Goal: Information Seeking & Learning: Learn about a topic

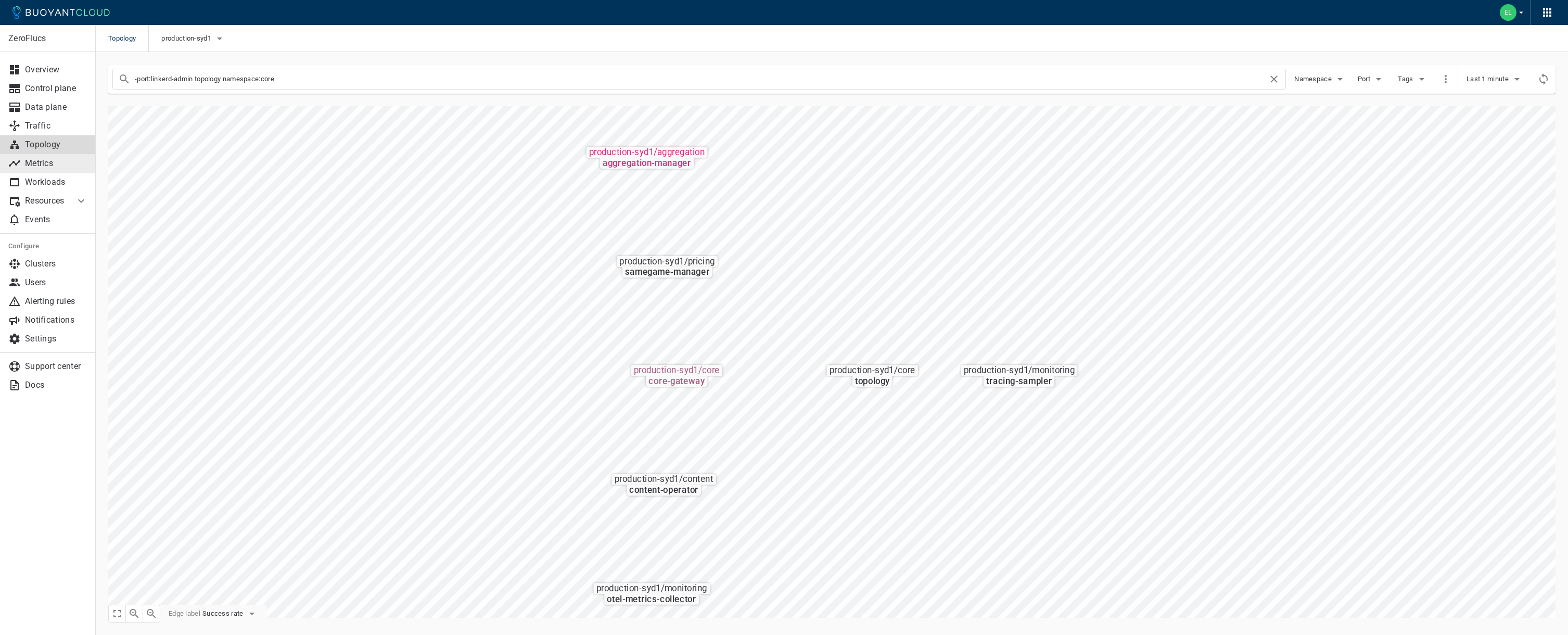
click at [66, 168] on link "Metrics" at bounding box center [48, 163] width 96 height 19
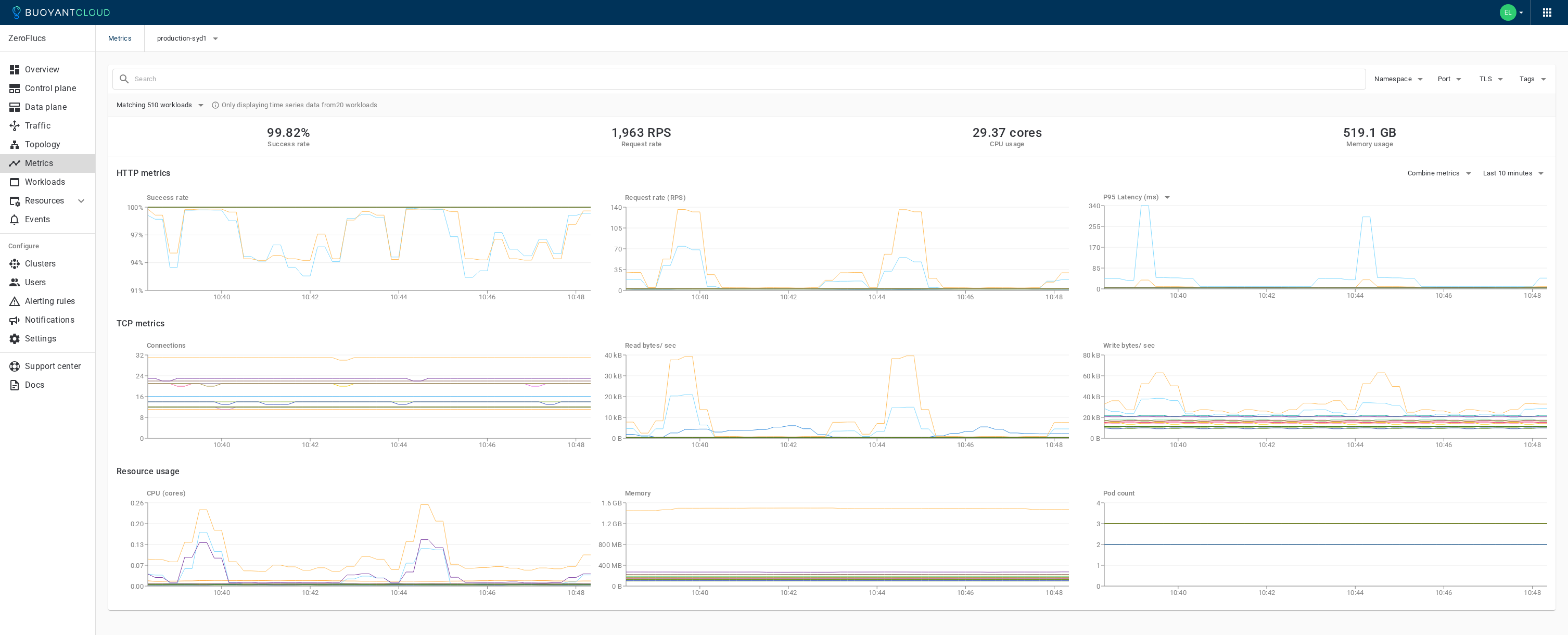
click at [528, 132] on div "99.82% Success rate 1,963 RPS Request rate 29.37 cores CPU usage 519.1 GB Memor…" at bounding box center [831, 137] width 1447 height 40
drag, startPoint x: 401, startPoint y: 44, endPoint x: 443, endPoint y: 42, distance: 42.0
click at [402, 44] on div "Metrics production-syd1" at bounding box center [831, 38] width 1472 height 27
click at [465, 40] on div "Metrics production-syd1" at bounding box center [831, 38] width 1472 height 27
click at [1150, 109] on div "Matching 510 workloads Only displaying time series data from 20 workloads" at bounding box center [831, 105] width 1430 height 16
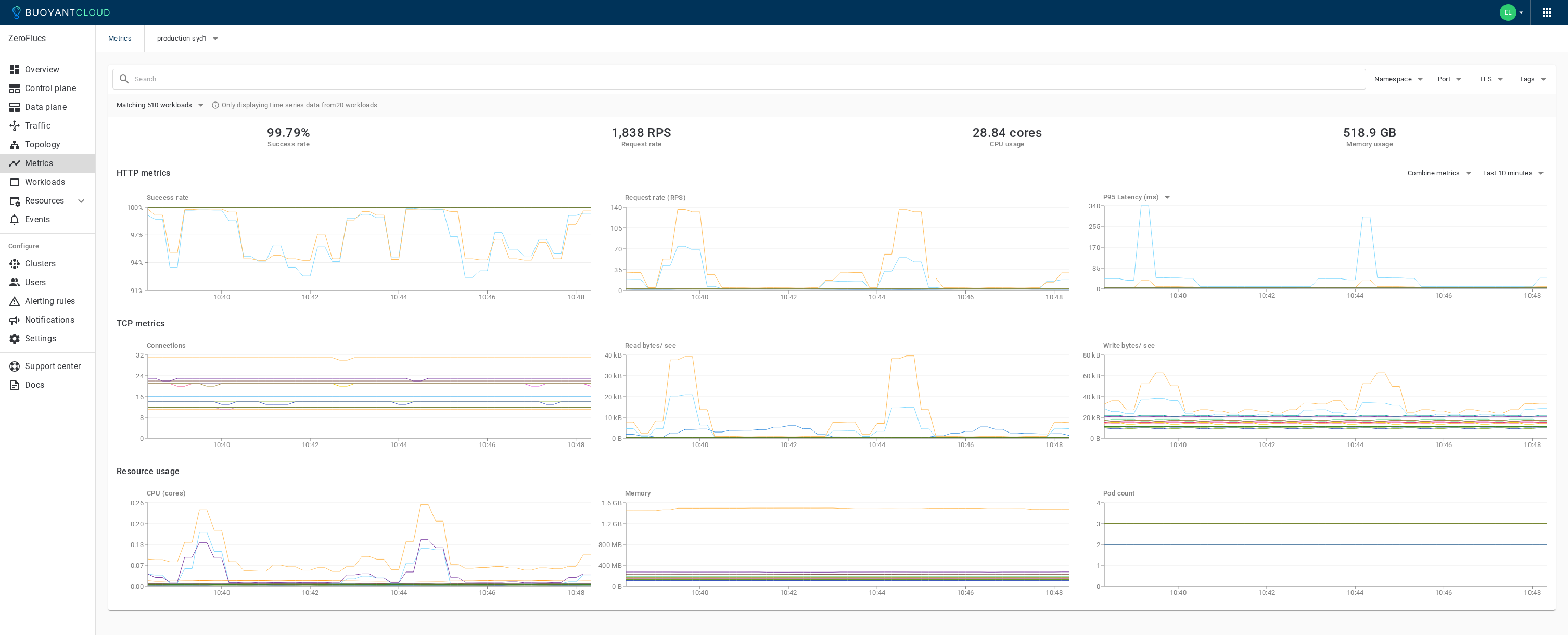
click at [879, 81] on input "text" at bounding box center [749, 79] width 1230 height 15
type input "h"
click at [1421, 74] on icon "button" at bounding box center [1420, 79] width 12 height 12
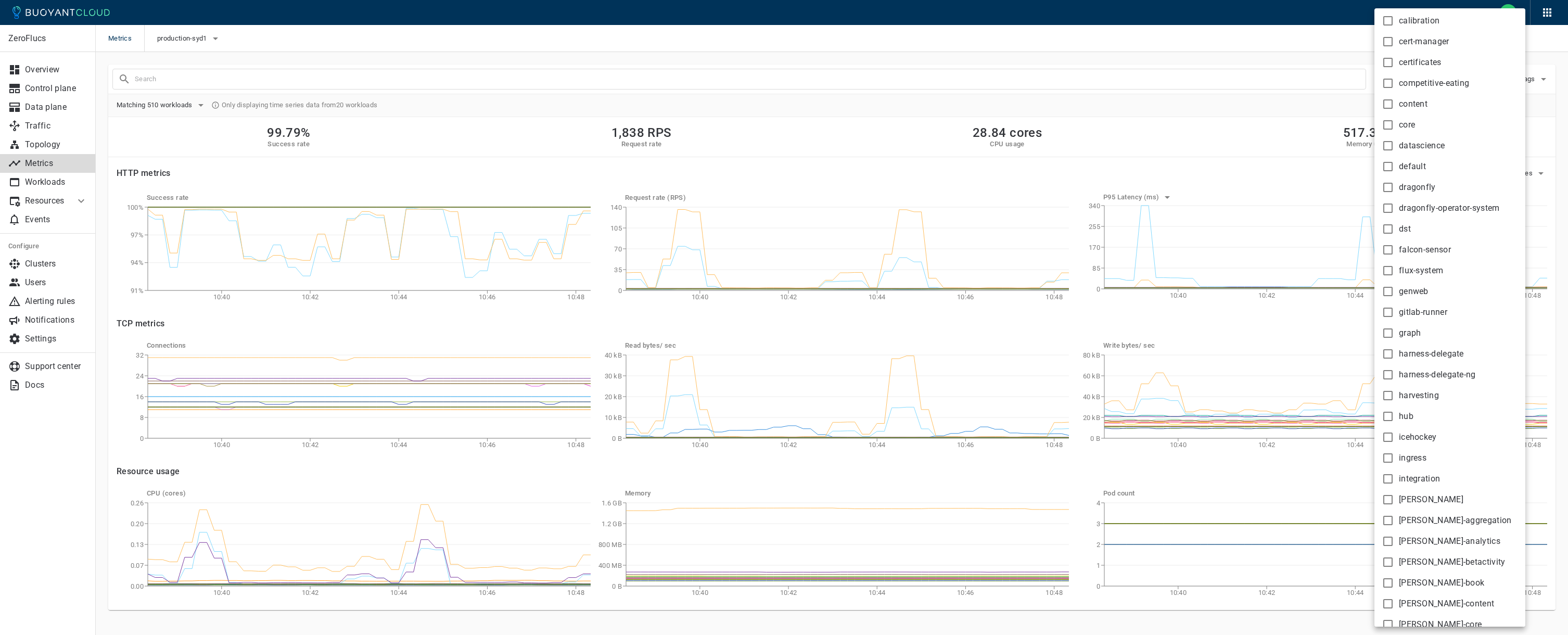
scroll to position [293, 0]
click at [1407, 399] on span "hub" at bounding box center [1406, 399] width 15 height 10
click at [1394, 399] on input "hub" at bounding box center [1388, 399] width 12 height 12
checkbox input "true"
type input "namespace:hub"
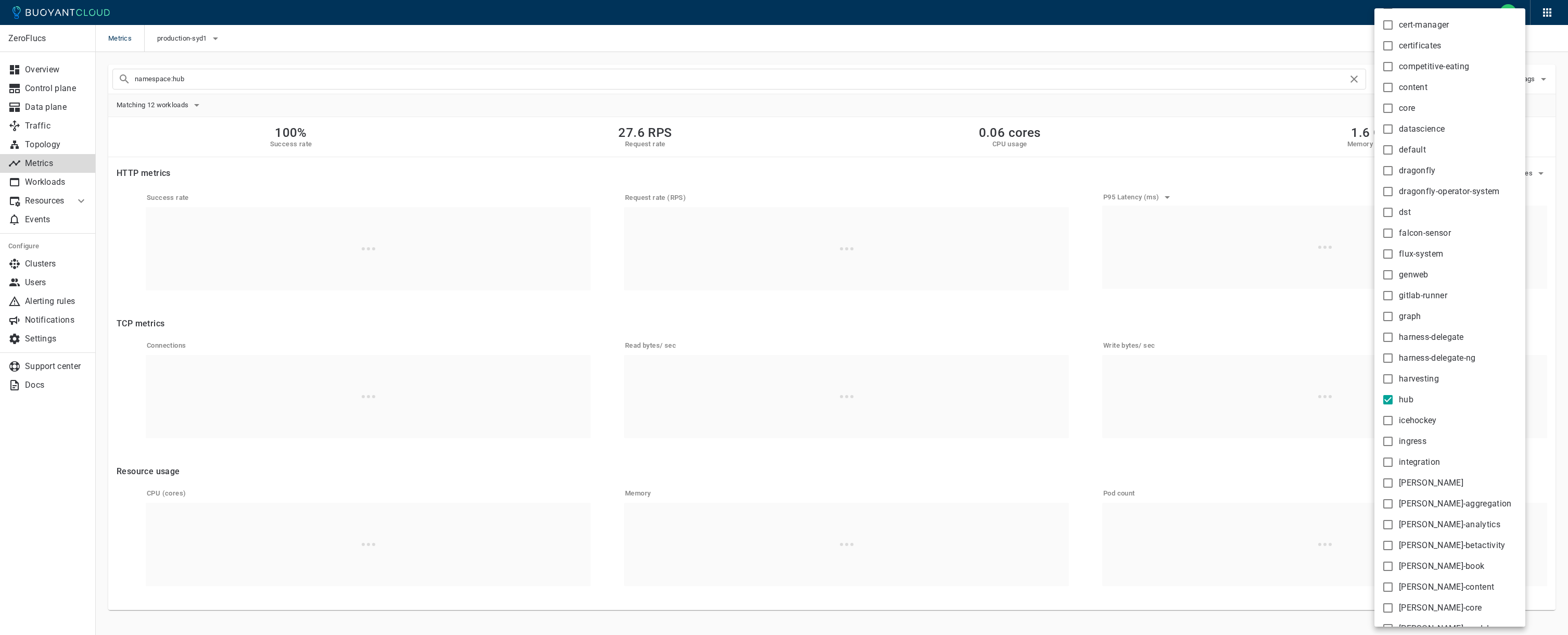
click at [1162, 33] on div at bounding box center [784, 318] width 1568 height 635
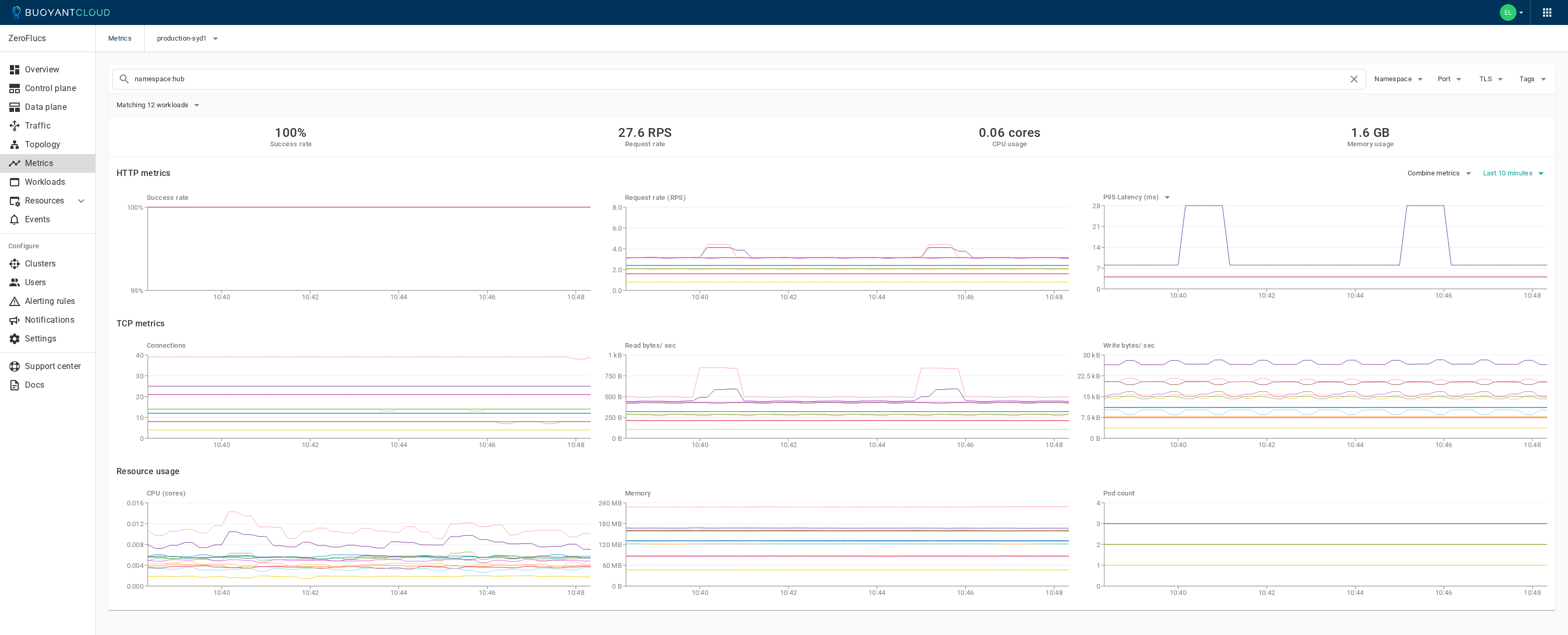
click at [1503, 176] on span "Last 10 minutes" at bounding box center [1508, 173] width 52 height 8
click at [1497, 229] on li "Last 6 hours" at bounding box center [1496, 232] width 143 height 19
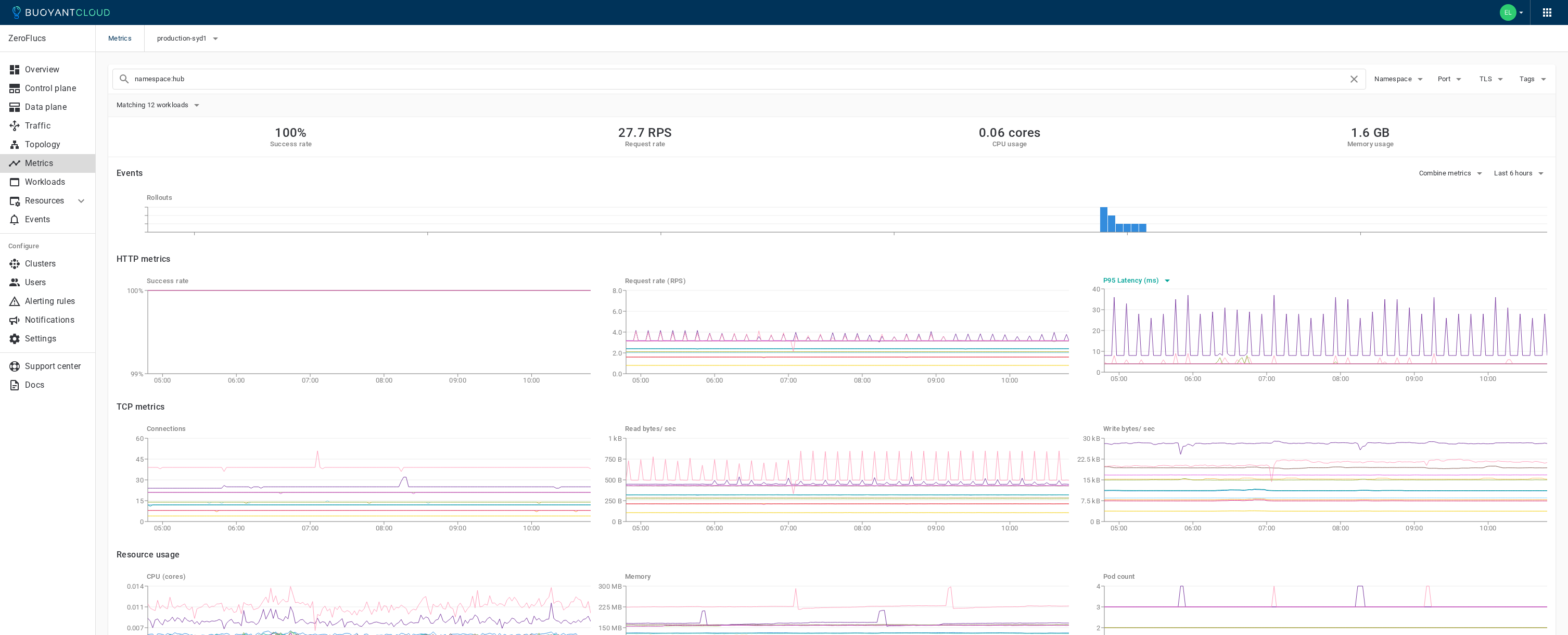
click at [1167, 281] on icon "button" at bounding box center [1167, 281] width 6 height 3
click at [1141, 335] on li "P50 latency (ms)" at bounding box center [1142, 339] width 80 height 19
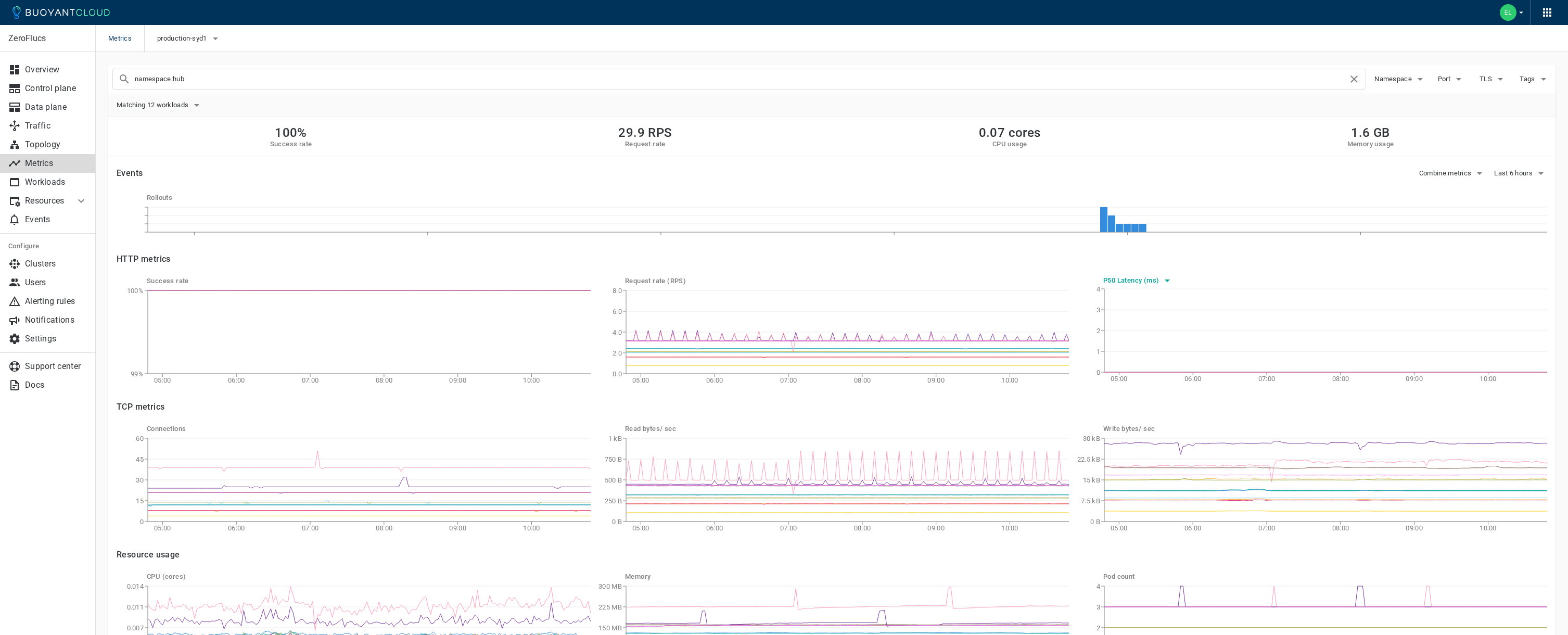
click at [1147, 279] on h5 "P50 Latency (ms)" at bounding box center [1131, 281] width 58 height 8
click at [1144, 302] on li "P99 latency (ms)" at bounding box center [1142, 302] width 80 height 19
click at [1124, 278] on h5 "P99 Latency (ms)" at bounding box center [1131, 281] width 58 height 8
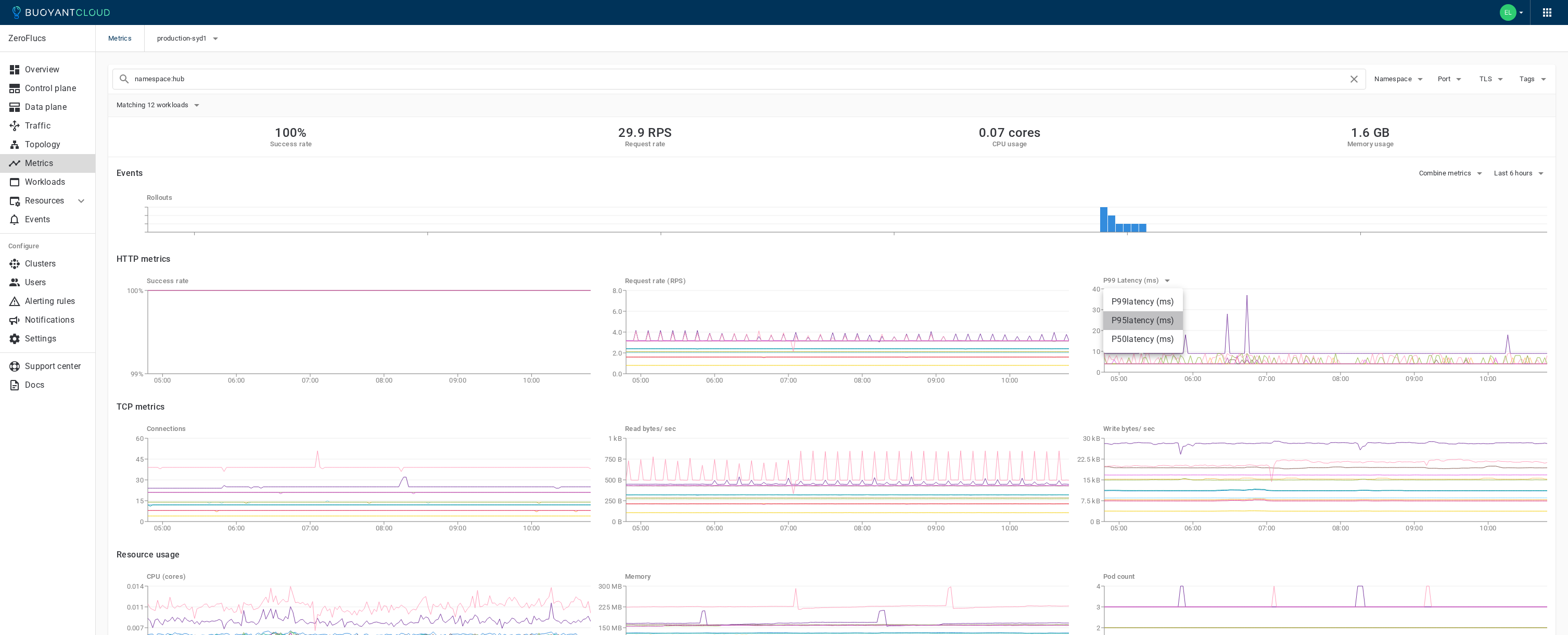
click at [1123, 314] on li "P95 latency (ms)" at bounding box center [1142, 320] width 80 height 19
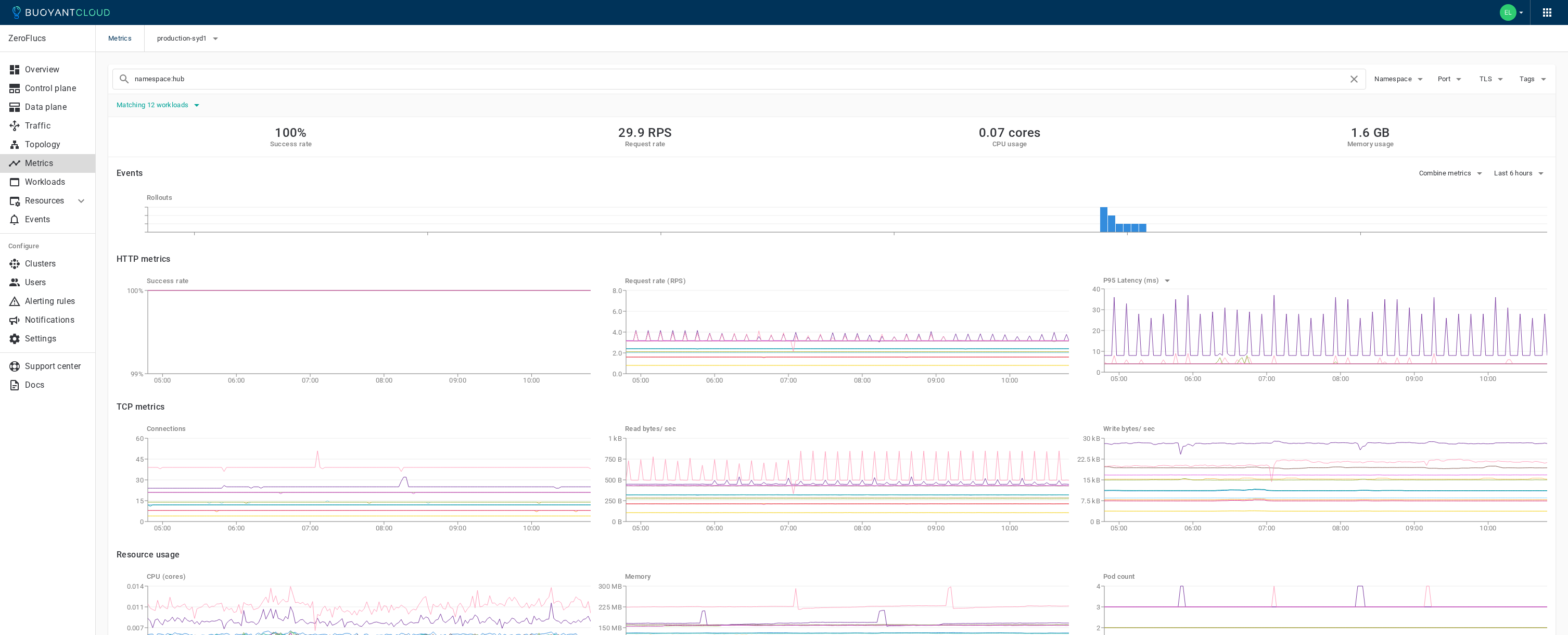
click at [193, 106] on icon "button" at bounding box center [197, 105] width 12 height 12
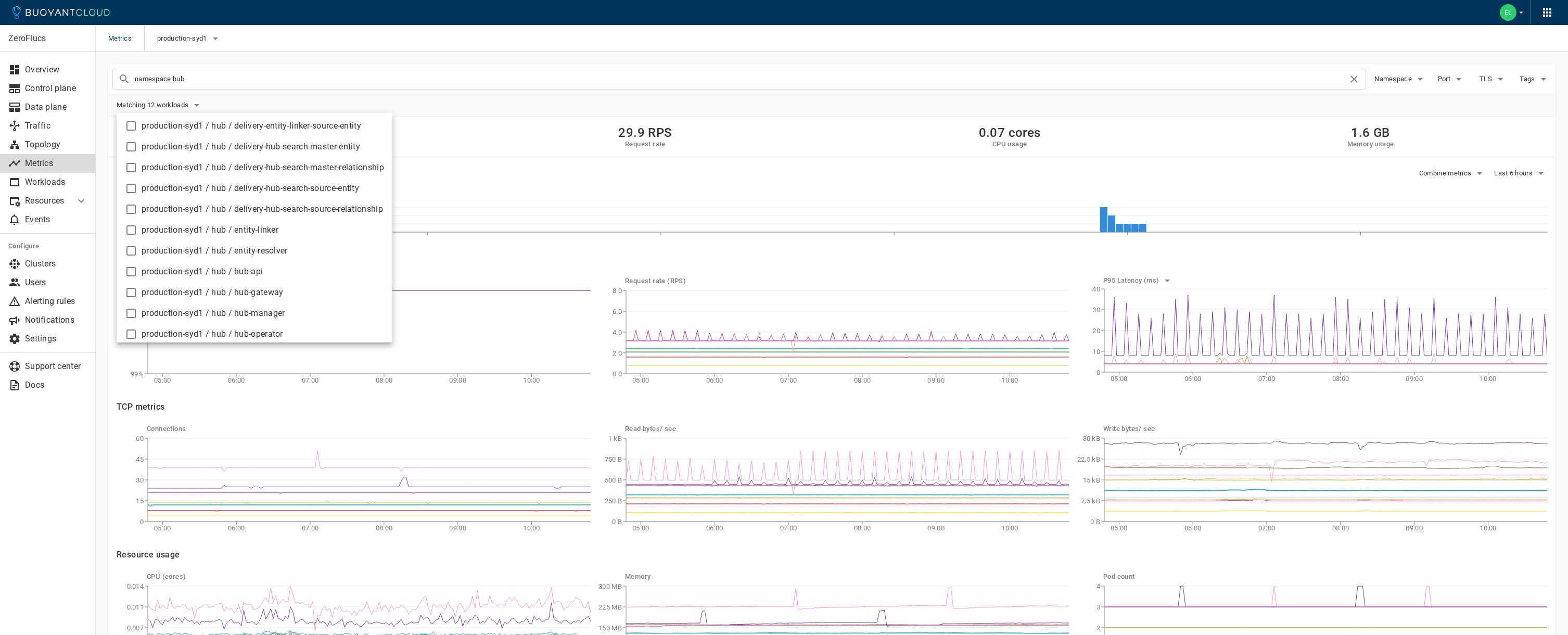
scroll to position [67, 0]
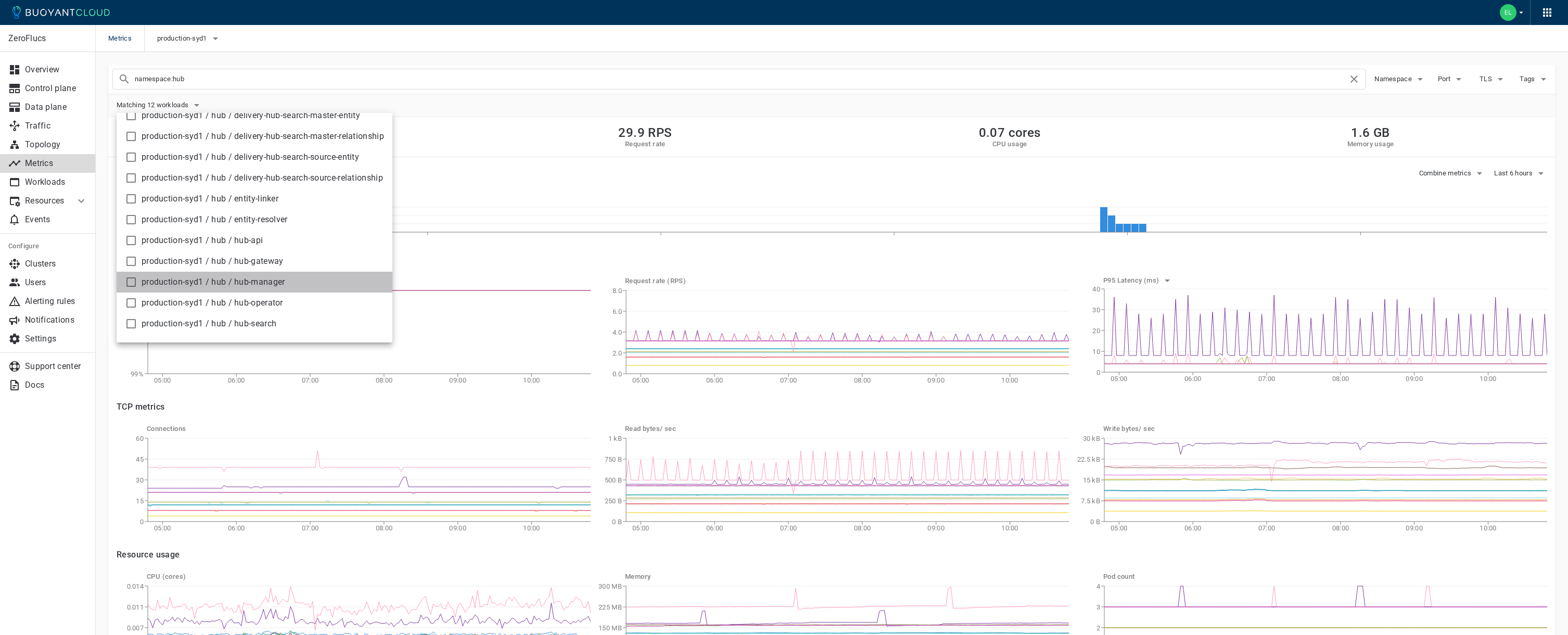
click at [283, 281] on span "production-syd1 / hub / hub-manager" at bounding box center [263, 281] width 243 height 10
checkbox input "true"
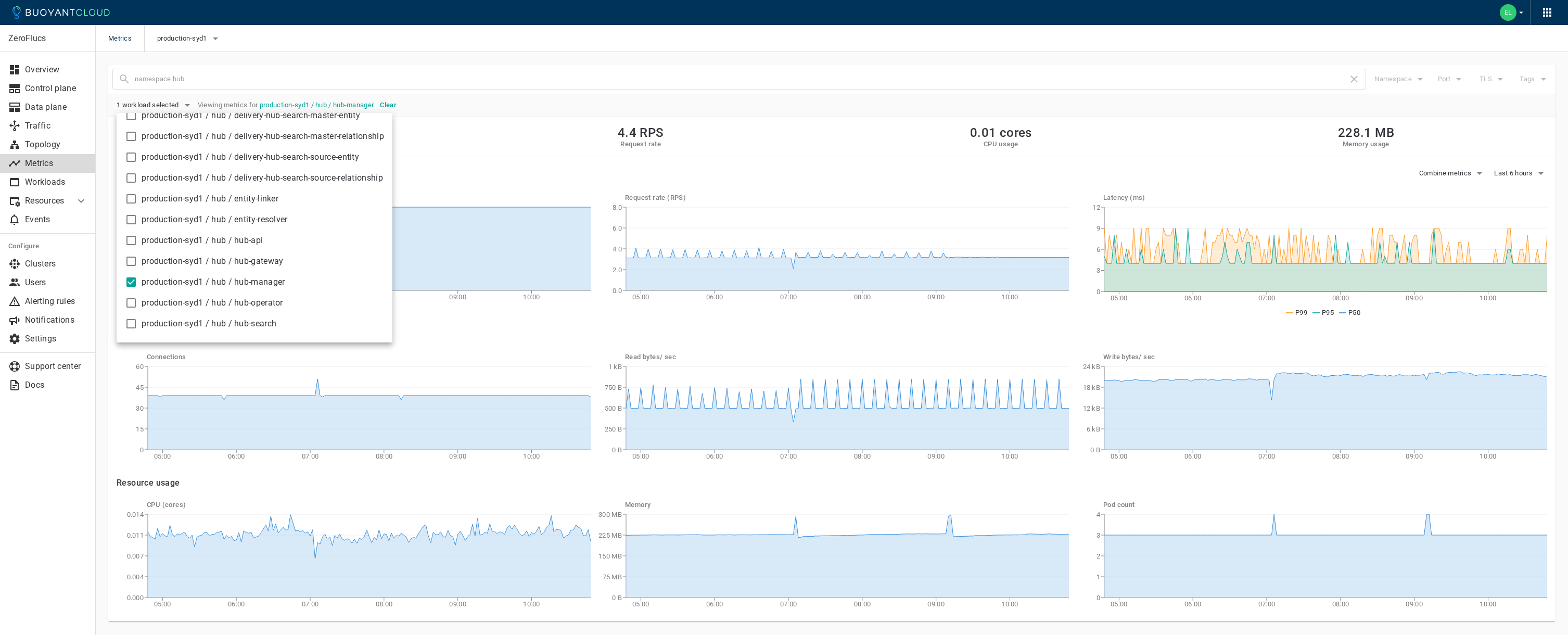
click at [1033, 336] on div at bounding box center [784, 318] width 1568 height 635
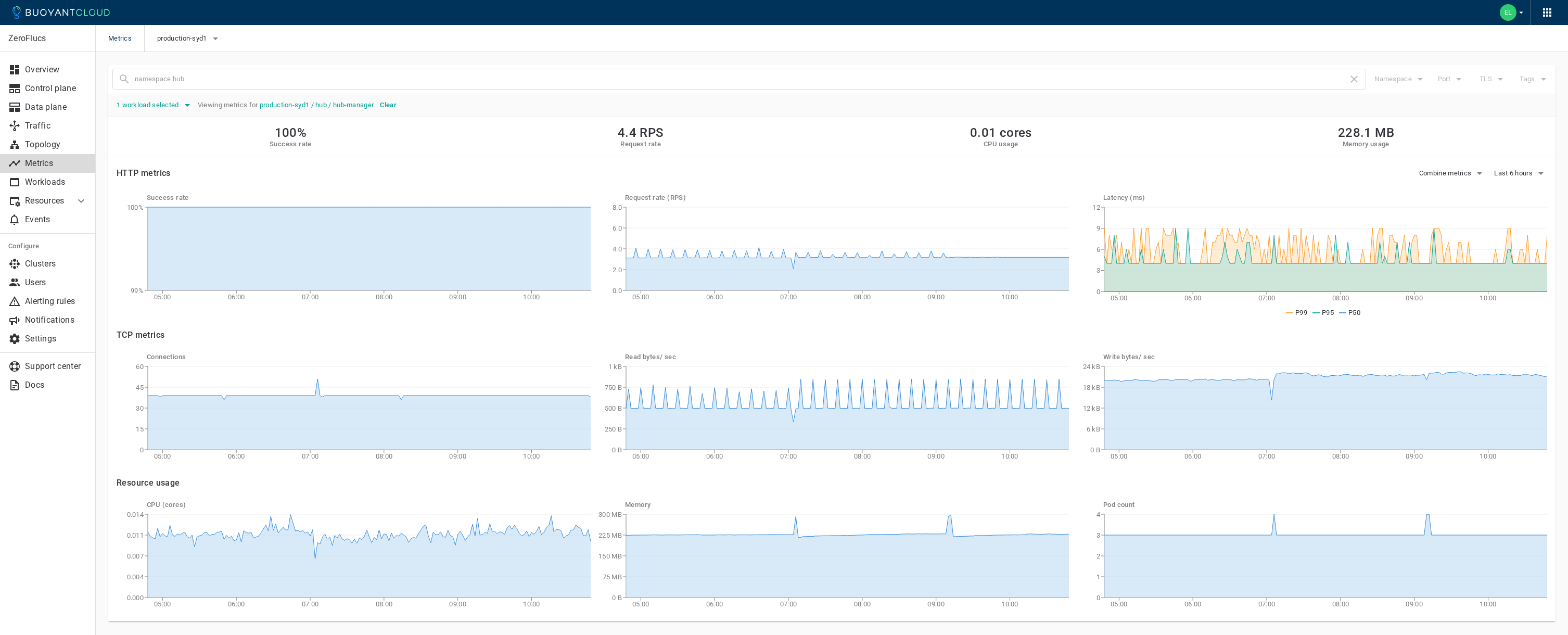
click at [155, 107] on span "1 workload selected" at bounding box center [148, 105] width 64 height 8
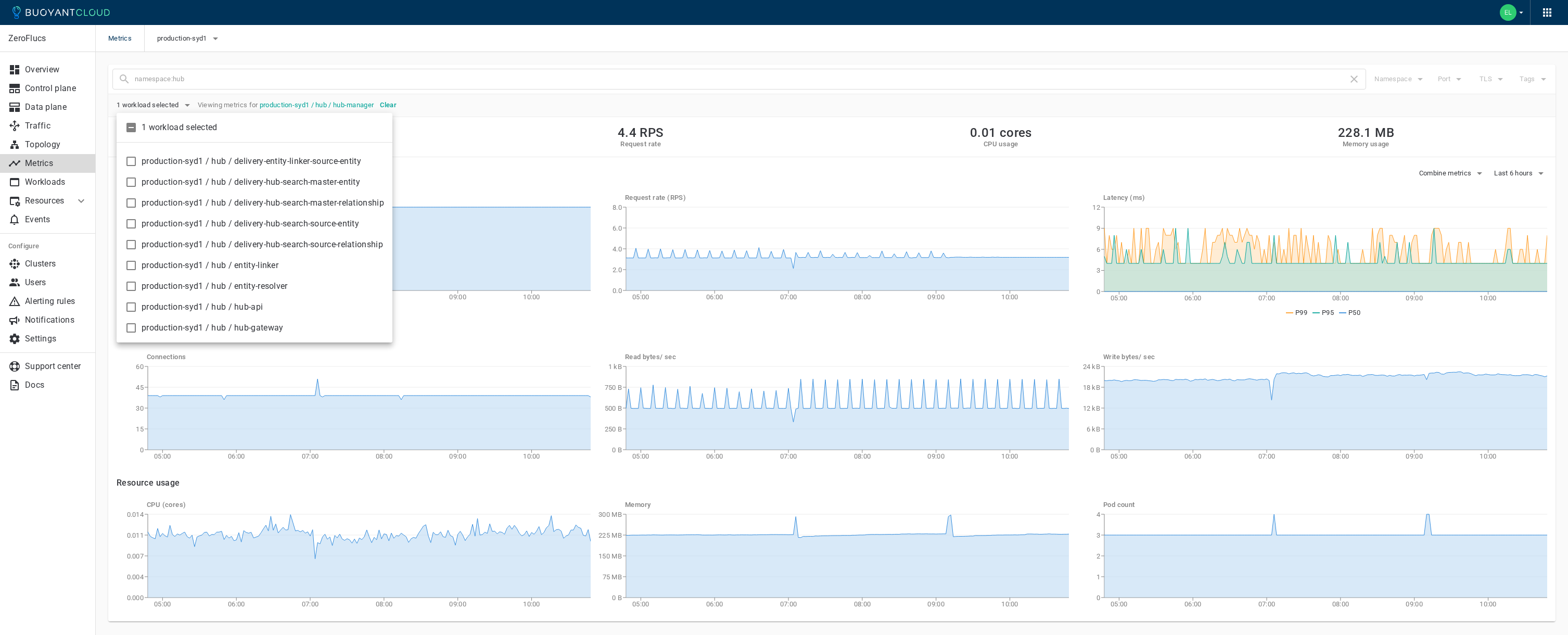
click at [256, 306] on span "production-syd1 / hub / hub-api" at bounding box center [263, 306] width 243 height 10
checkbox input "true"
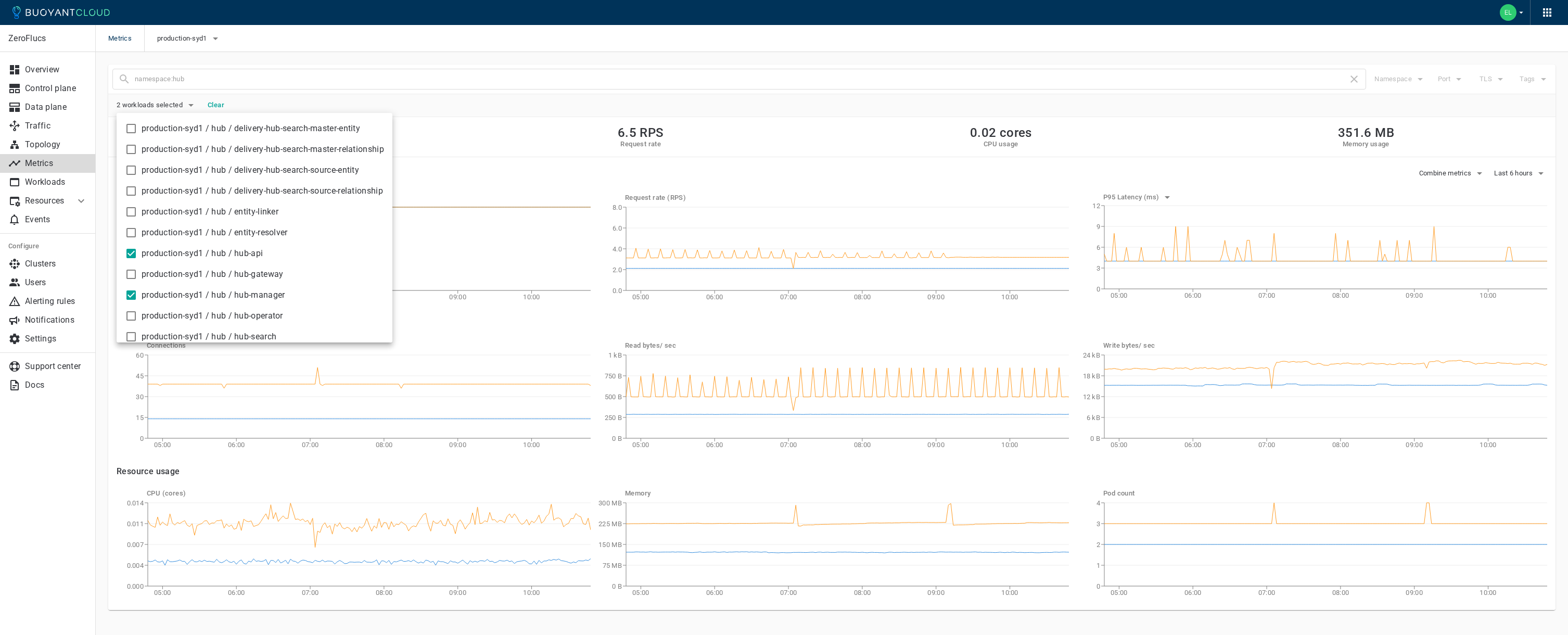
scroll to position [67, 0]
click at [130, 284] on input "checkbox" at bounding box center [131, 282] width 12 height 12
checkbox input "false"
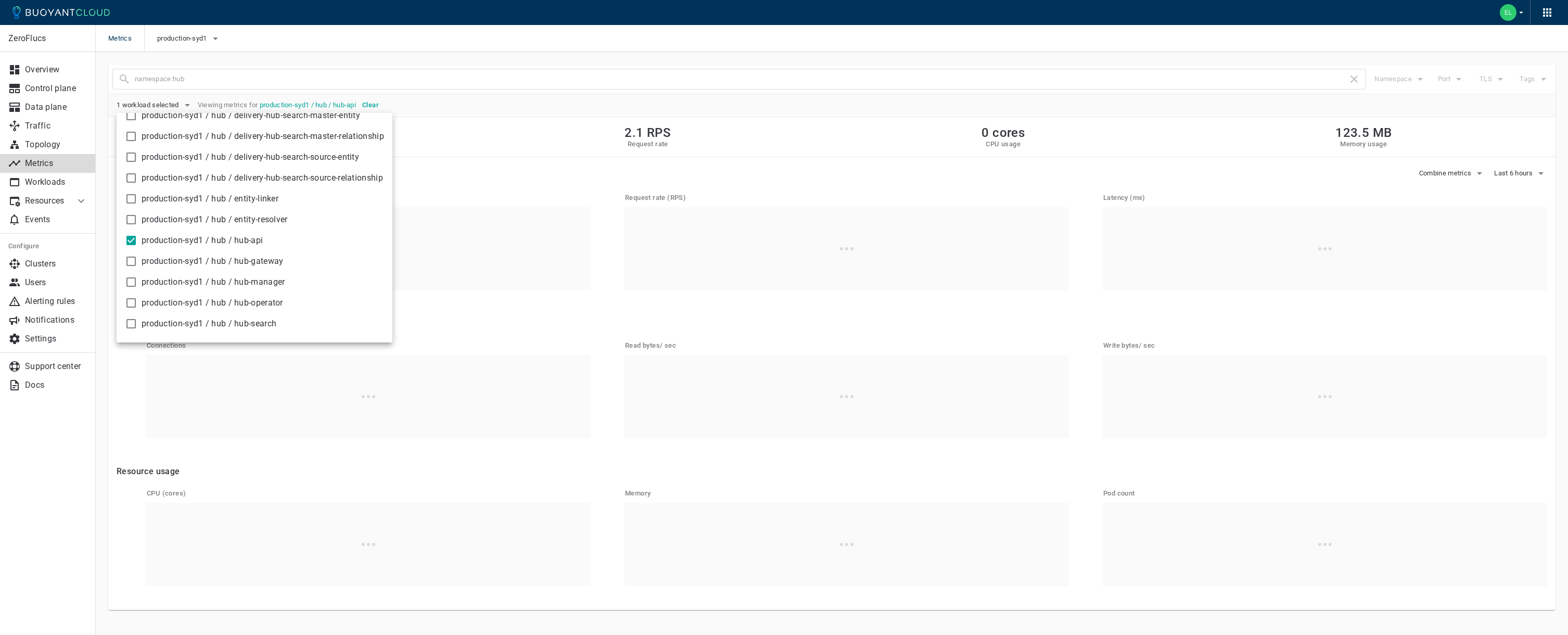
click at [706, 45] on div at bounding box center [784, 318] width 1568 height 635
